Goal: Transaction & Acquisition: Purchase product/service

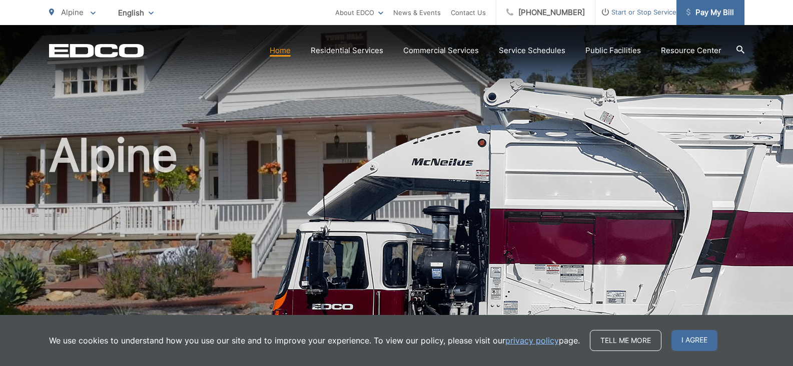
click at [708, 10] on span "Pay My Bill" at bounding box center [711, 13] width 48 height 12
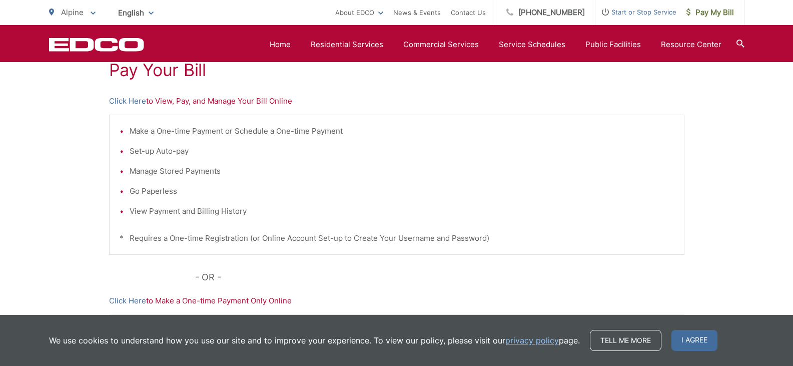
scroll to position [250, 0]
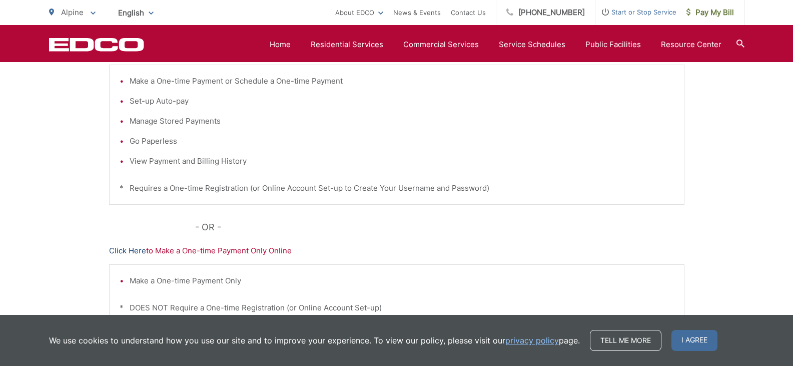
click at [128, 247] on link "Click Here" at bounding box center [127, 251] width 37 height 12
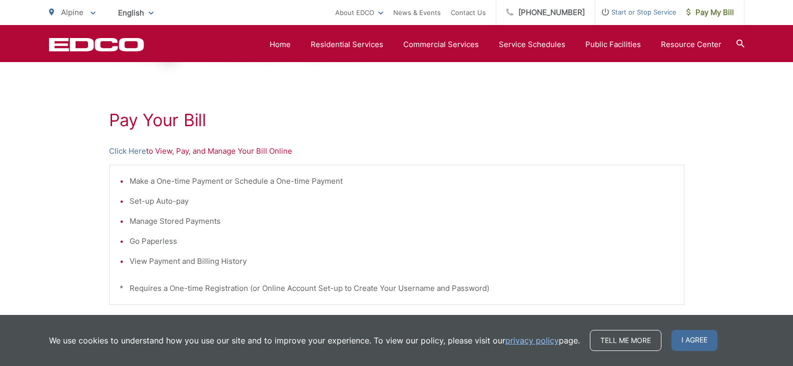
scroll to position [0, 0]
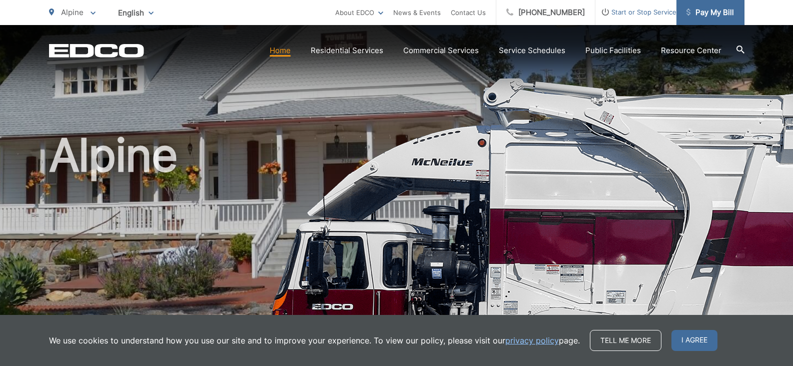
click at [716, 12] on span "Pay My Bill" at bounding box center [711, 13] width 48 height 12
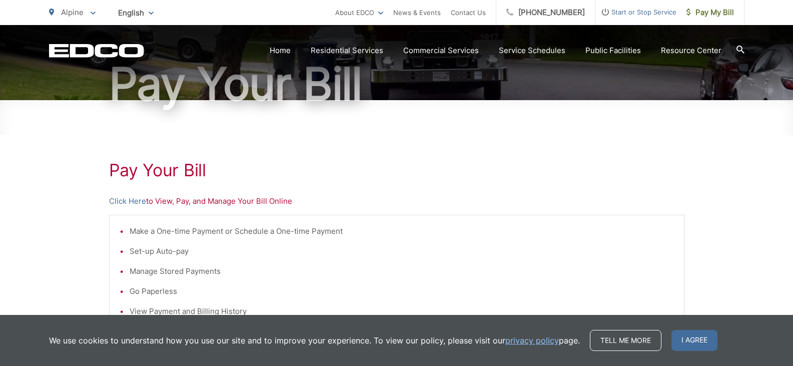
scroll to position [150, 0]
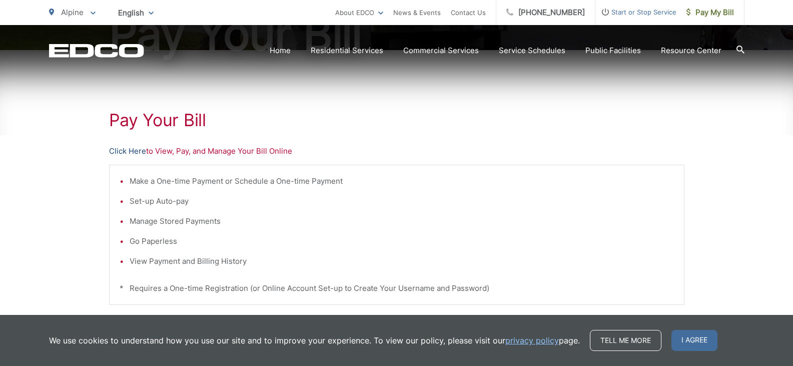
click at [129, 149] on link "Click Here" at bounding box center [127, 151] width 37 height 12
